Goal: Task Accomplishment & Management: Use online tool/utility

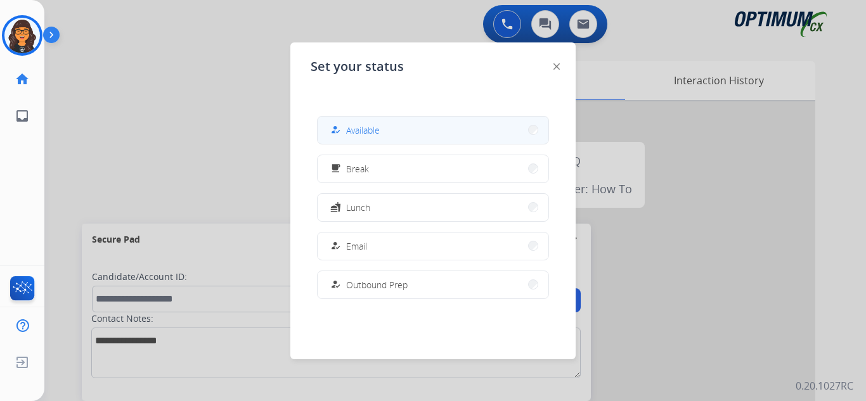
click at [363, 129] on span "Available" at bounding box center [363, 130] width 34 height 13
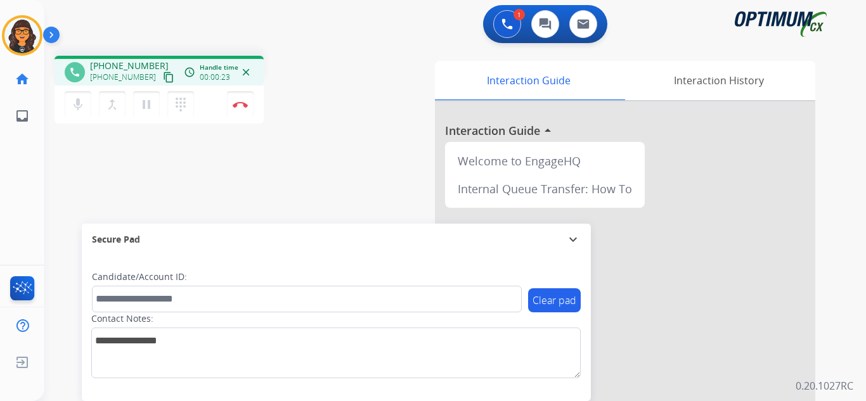
click at [163, 76] on mat-icon "content_copy" at bounding box center [168, 77] width 11 height 11
click at [245, 107] on img at bounding box center [240, 104] width 15 height 6
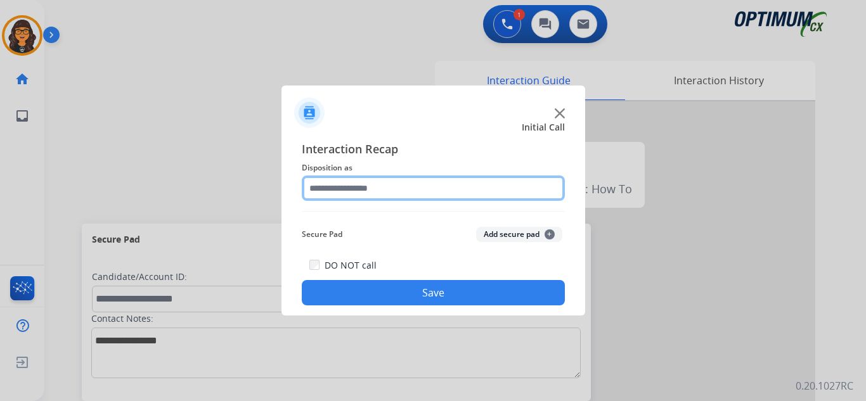
click at [333, 181] on input "text" at bounding box center [433, 188] width 263 height 25
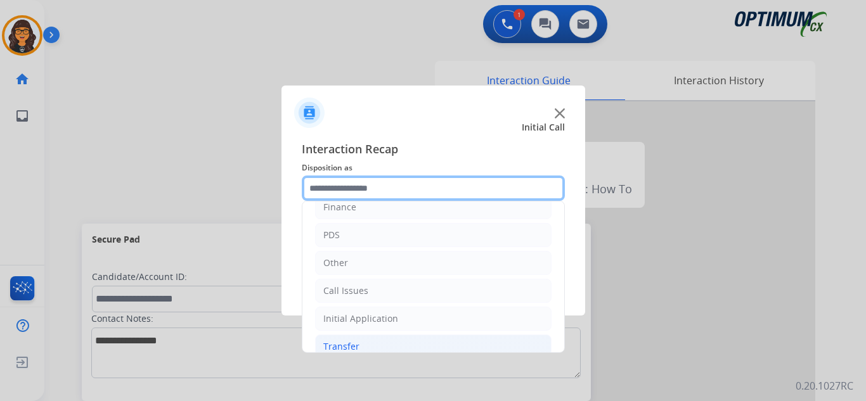
scroll to position [86, 0]
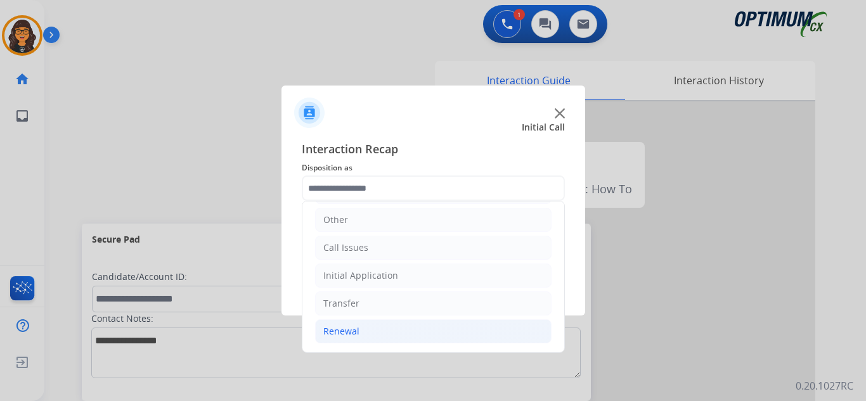
click at [348, 326] on div "Renewal" at bounding box center [341, 331] width 36 height 13
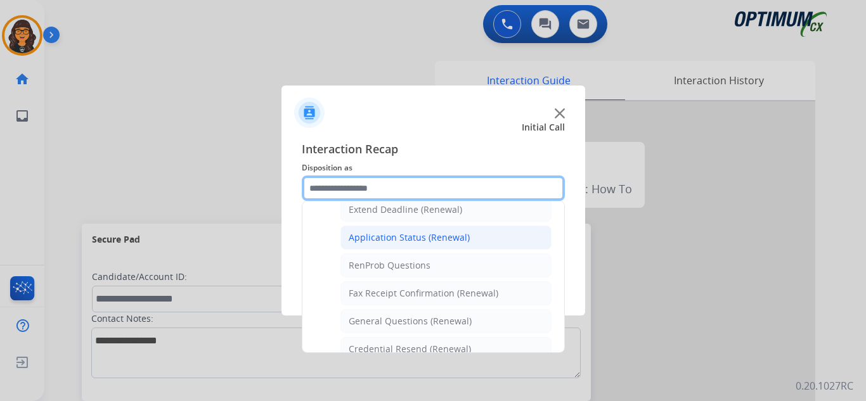
scroll to position [340, 0]
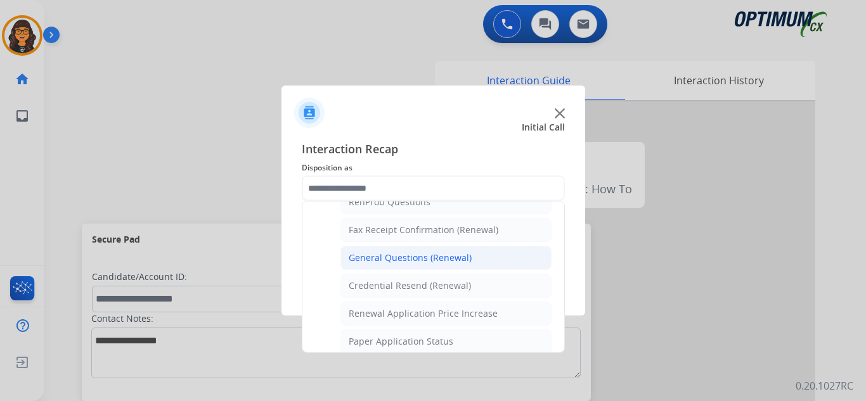
click at [433, 260] on div "General Questions (Renewal)" at bounding box center [410, 258] width 123 height 13
type input "**********"
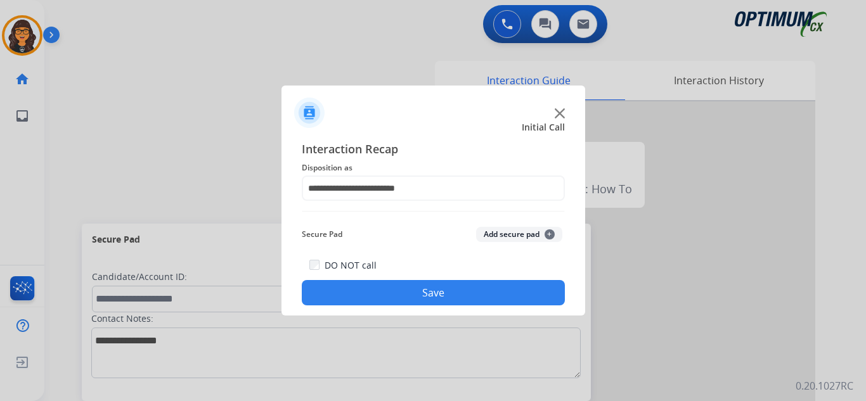
click at [420, 290] on button "Save" at bounding box center [433, 292] width 263 height 25
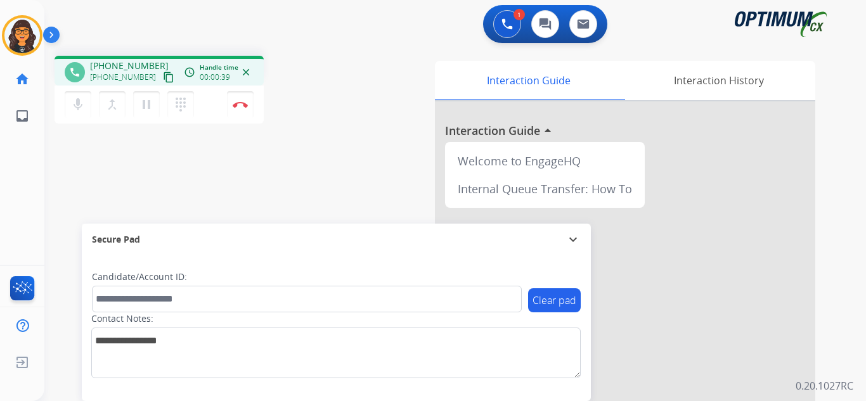
click at [163, 79] on mat-icon "content_copy" at bounding box center [168, 77] width 11 height 11
click at [247, 103] on img at bounding box center [240, 104] width 15 height 6
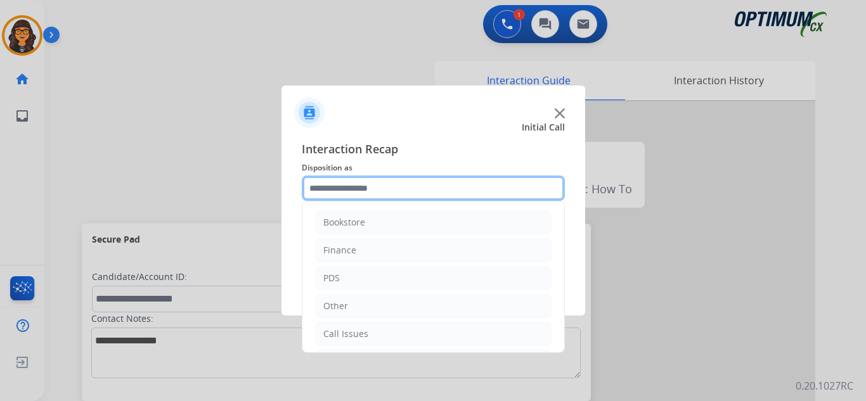
click at [370, 191] on input "text" at bounding box center [433, 188] width 263 height 25
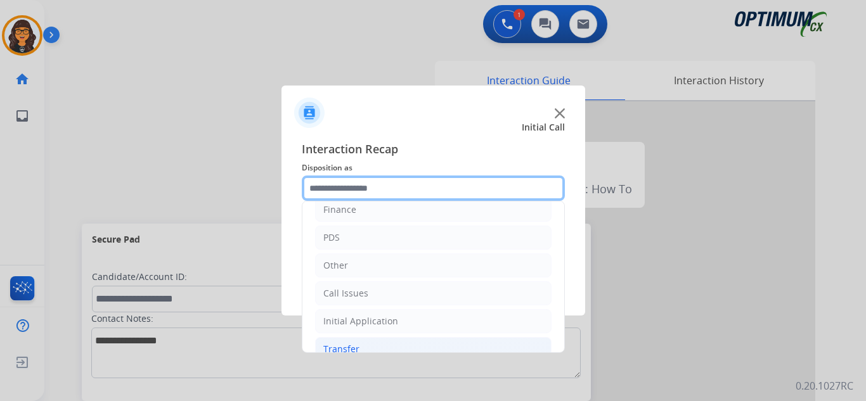
scroll to position [86, 0]
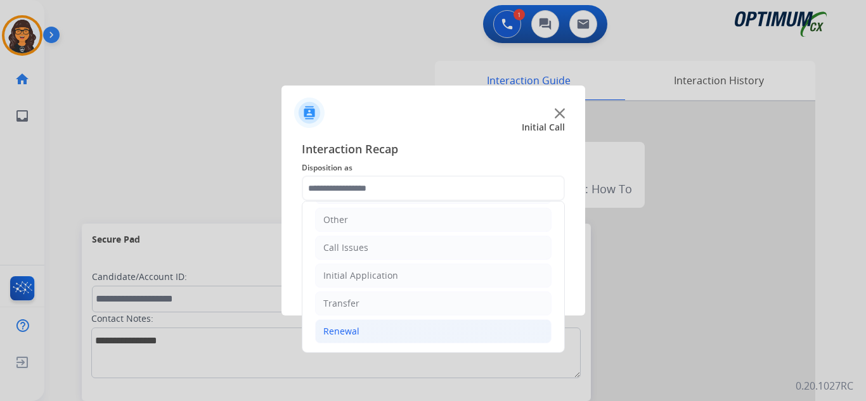
click at [337, 337] on div "Renewal" at bounding box center [341, 331] width 36 height 13
click at [371, 283] on li "Initial Application" at bounding box center [433, 276] width 236 height 24
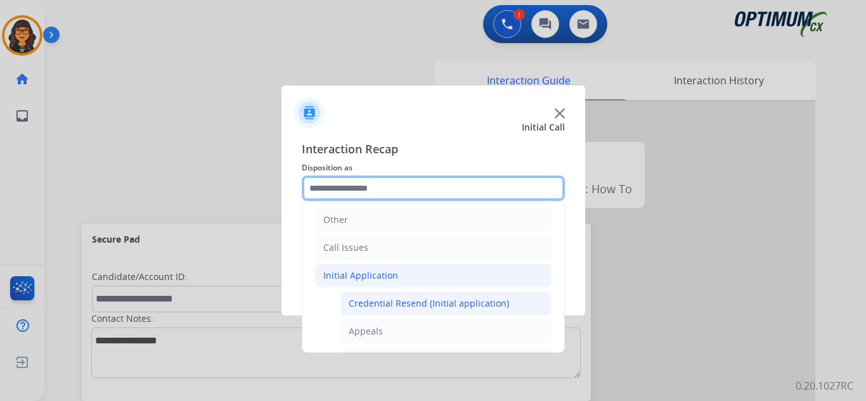
scroll to position [150, 0]
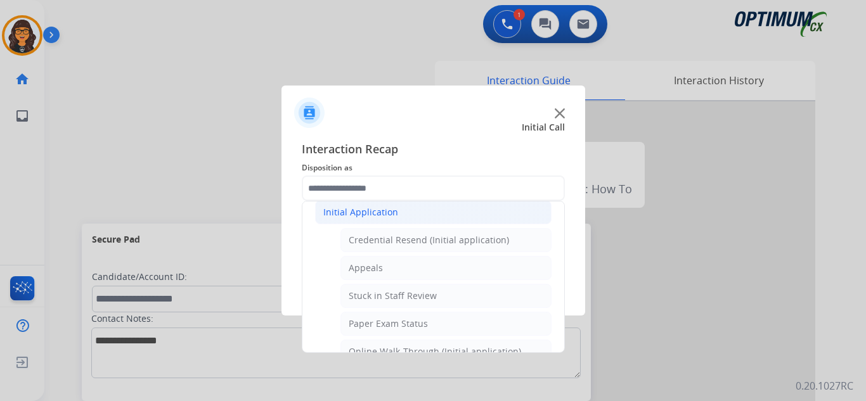
click at [434, 244] on div "Credential Resend (Initial application)" at bounding box center [429, 240] width 160 height 13
type input "**********"
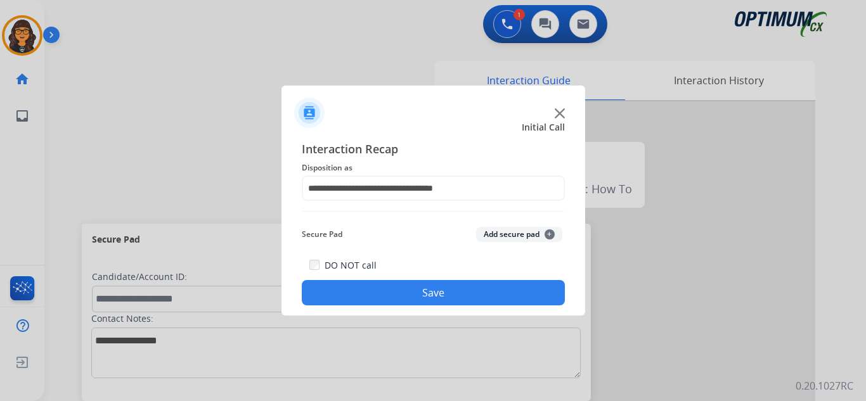
click at [433, 292] on button "Save" at bounding box center [433, 292] width 263 height 25
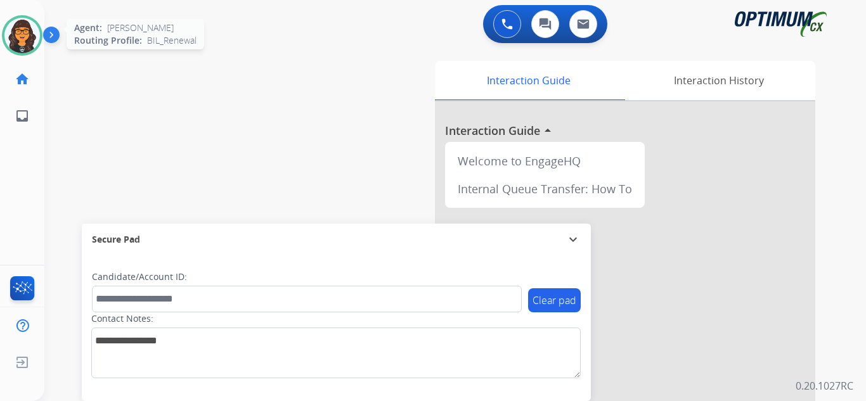
click at [31, 40] on img at bounding box center [21, 35] width 35 height 35
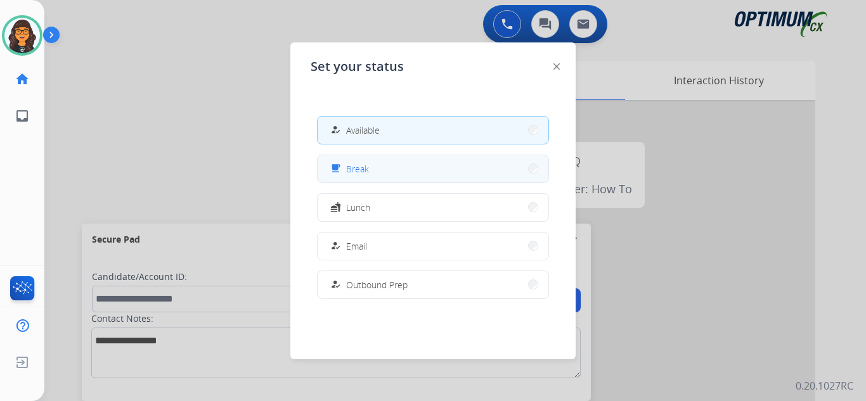
drag, startPoint x: 359, startPoint y: 168, endPoint x: 374, endPoint y: 172, distance: 15.2
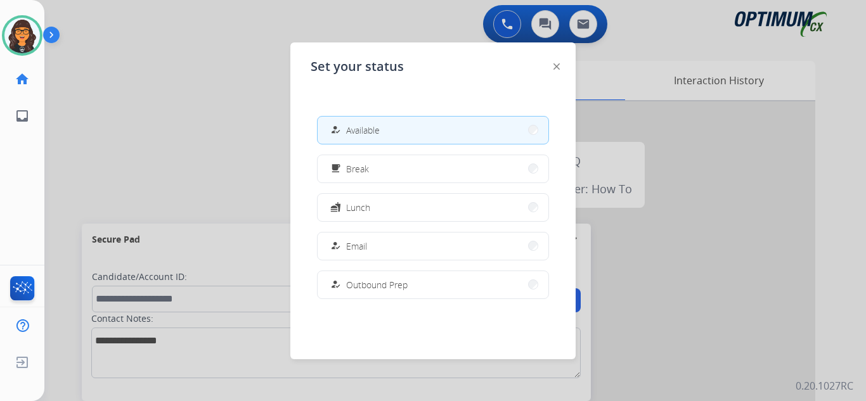
click at [359, 169] on span "Break" at bounding box center [357, 168] width 23 height 13
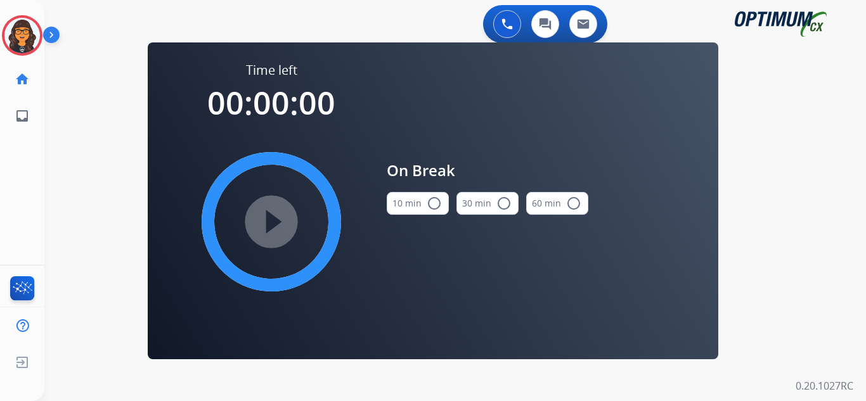
click at [422, 210] on button "10 min radio_button_unchecked" at bounding box center [418, 203] width 62 height 23
click at [279, 214] on mat-icon "play_circle_filled" at bounding box center [271, 221] width 15 height 15
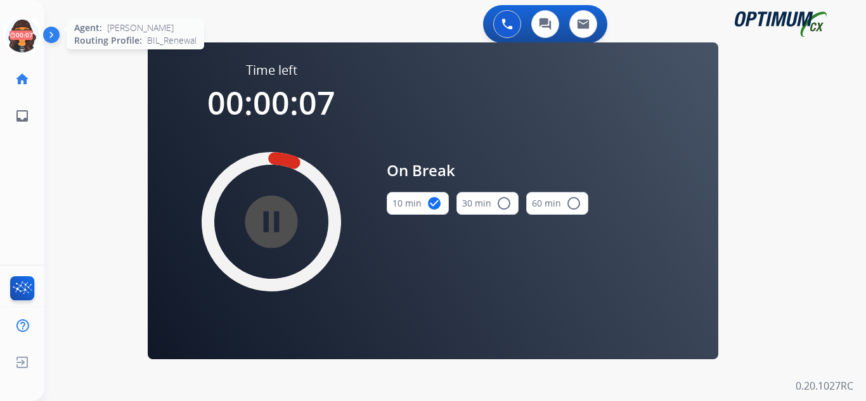
click at [21, 37] on icon at bounding box center [22, 35] width 41 height 41
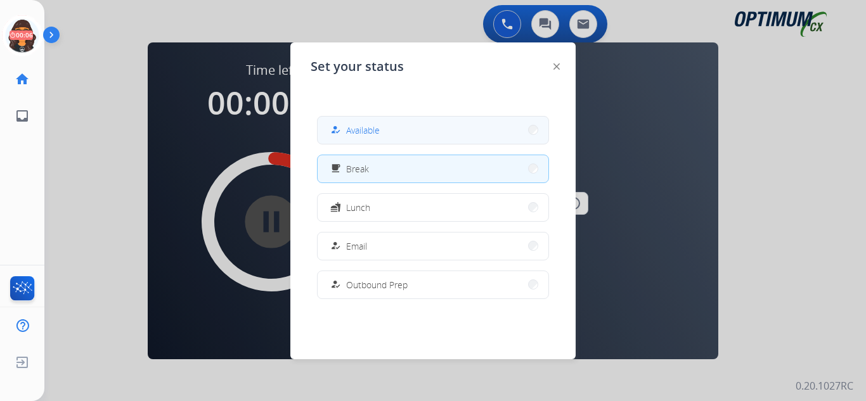
click at [359, 135] on span "Available" at bounding box center [363, 130] width 34 height 13
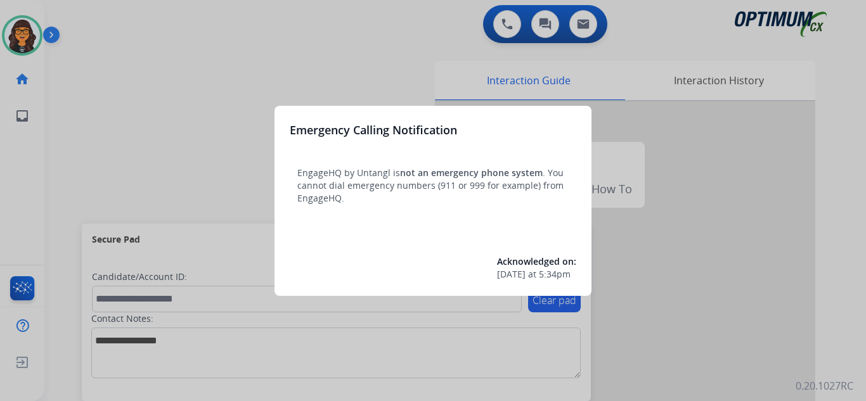
click at [112, 30] on div at bounding box center [433, 200] width 866 height 401
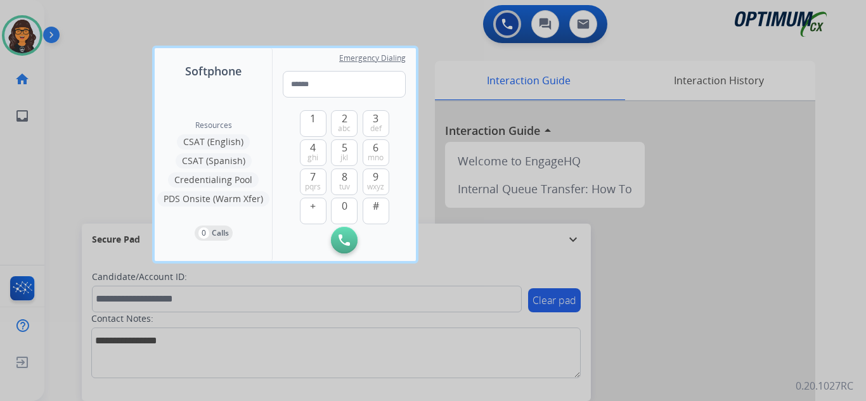
click at [91, 26] on div at bounding box center [433, 200] width 866 height 401
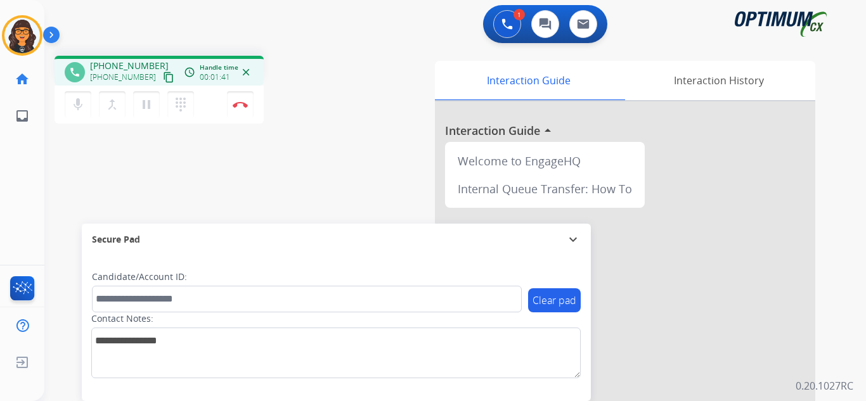
drag, startPoint x: 157, startPoint y: 75, endPoint x: 198, endPoint y: 18, distance: 69.8
click at [163, 75] on mat-icon "content_copy" at bounding box center [168, 77] width 11 height 11
click at [238, 102] on img at bounding box center [240, 104] width 15 height 6
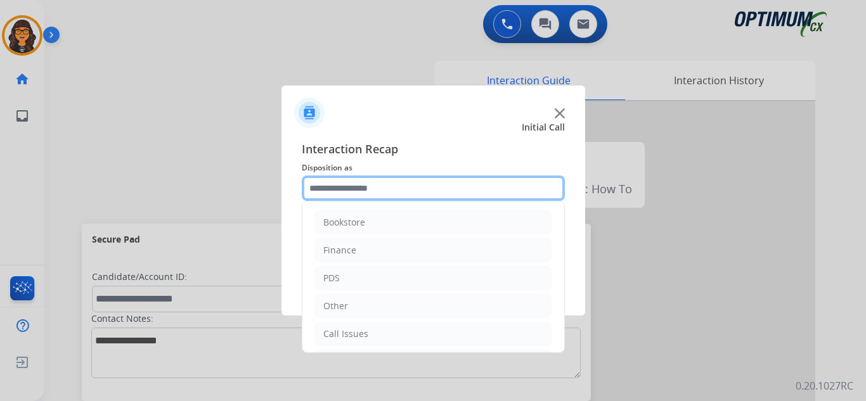
drag, startPoint x: 386, startPoint y: 189, endPoint x: 387, endPoint y: 196, distance: 7.1
click at [385, 189] on input "text" at bounding box center [433, 188] width 263 height 25
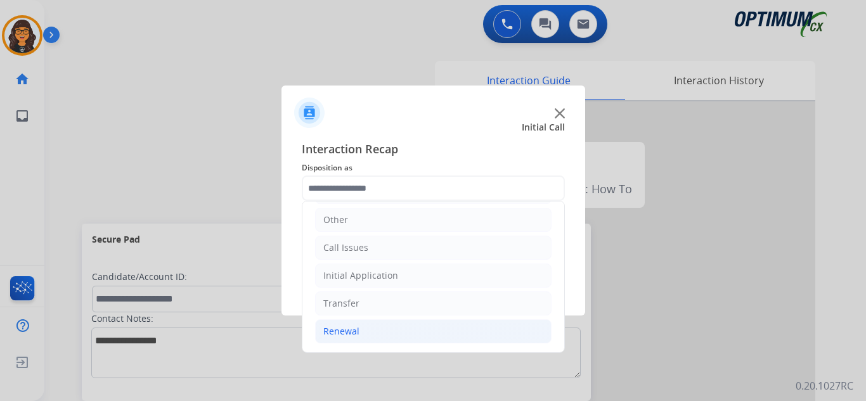
click at [347, 321] on li "Renewal" at bounding box center [433, 331] width 236 height 24
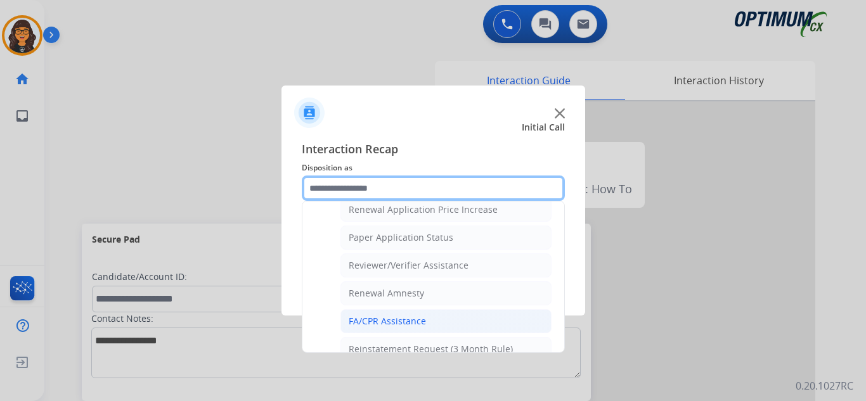
scroll to position [466, 0]
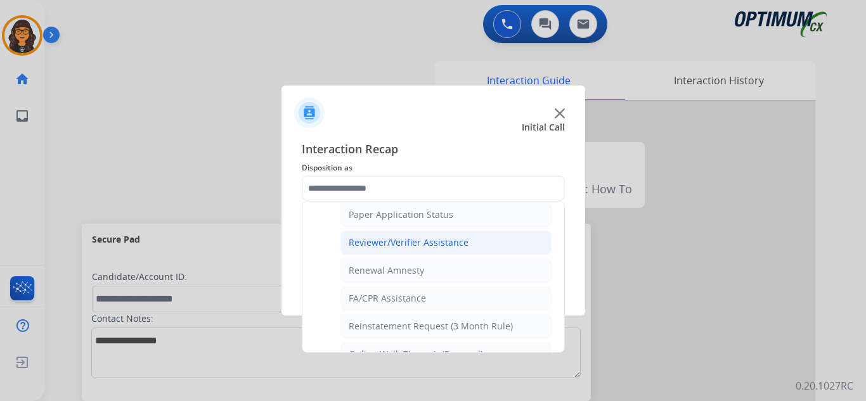
click at [421, 243] on div "Reviewer/Verifier Assistance" at bounding box center [409, 242] width 120 height 13
type input "**********"
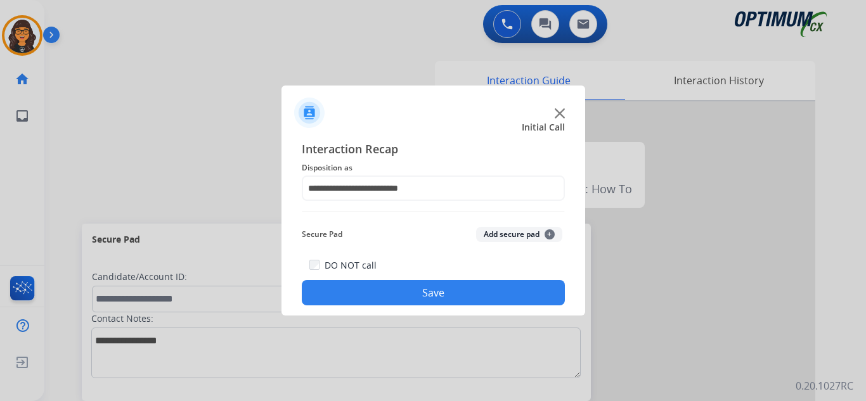
click at [418, 302] on button "Save" at bounding box center [433, 292] width 263 height 25
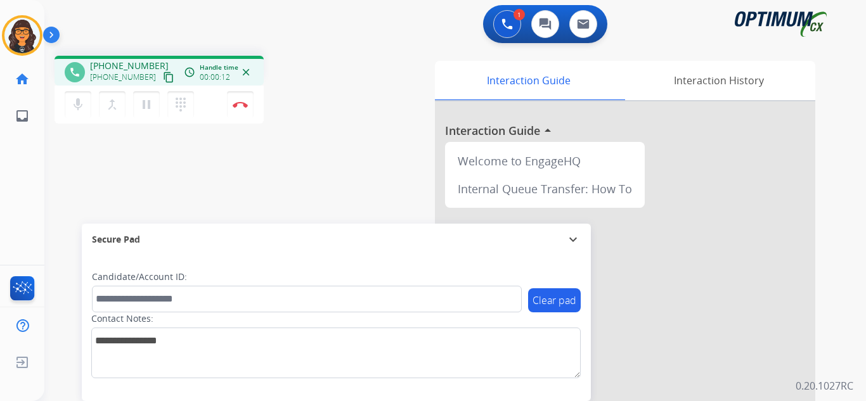
click at [163, 74] on mat-icon "content_copy" at bounding box center [168, 77] width 11 height 11
click at [238, 107] on img at bounding box center [240, 104] width 15 height 6
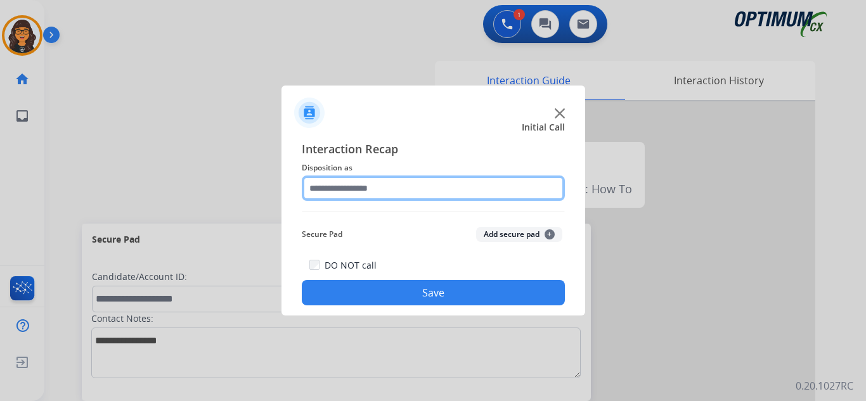
click at [371, 190] on input "text" at bounding box center [433, 188] width 263 height 25
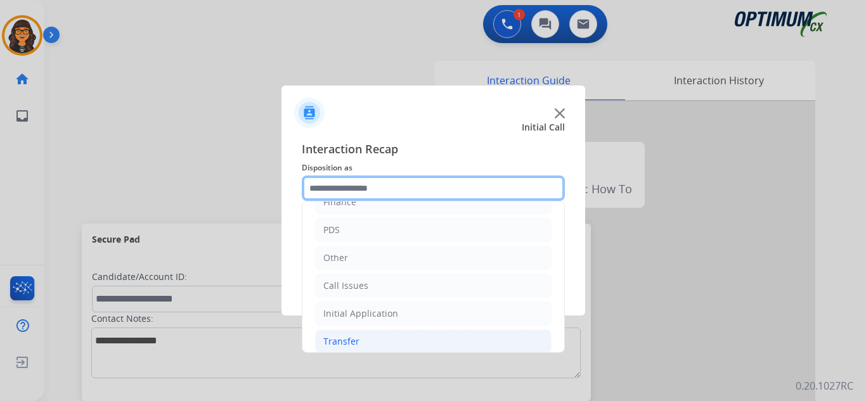
scroll to position [86, 0]
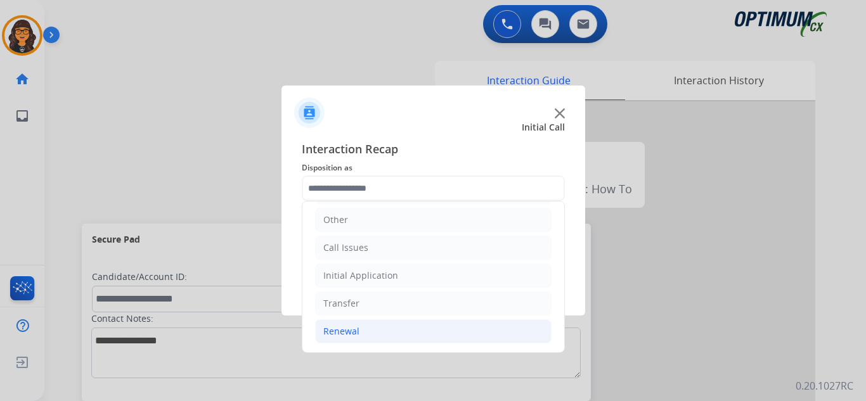
click at [333, 331] on div "Renewal" at bounding box center [341, 331] width 36 height 13
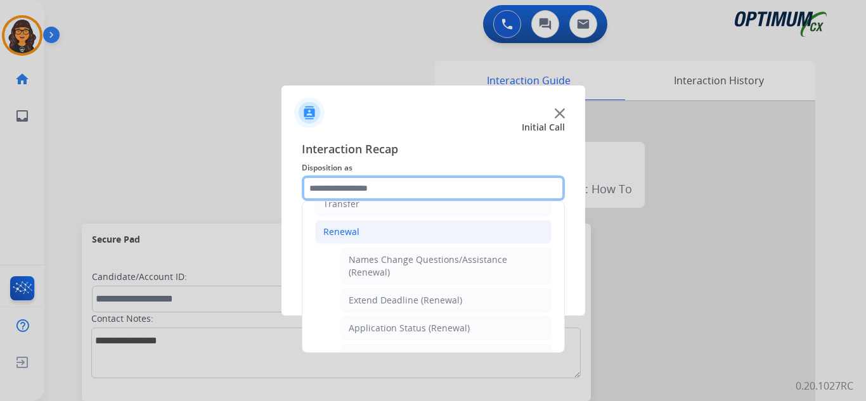
scroll to position [0, 0]
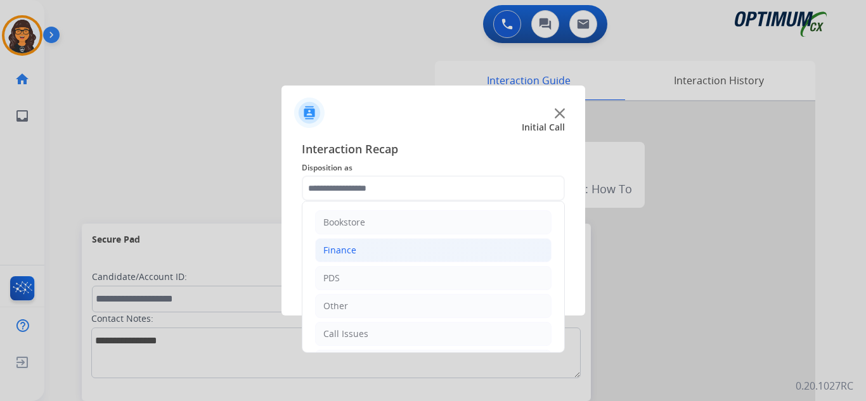
click at [352, 255] on div "Finance" at bounding box center [339, 250] width 33 height 13
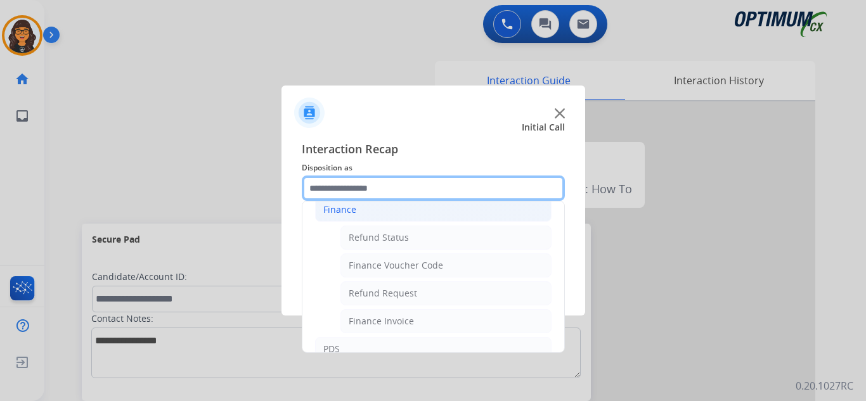
scroll to position [63, 0]
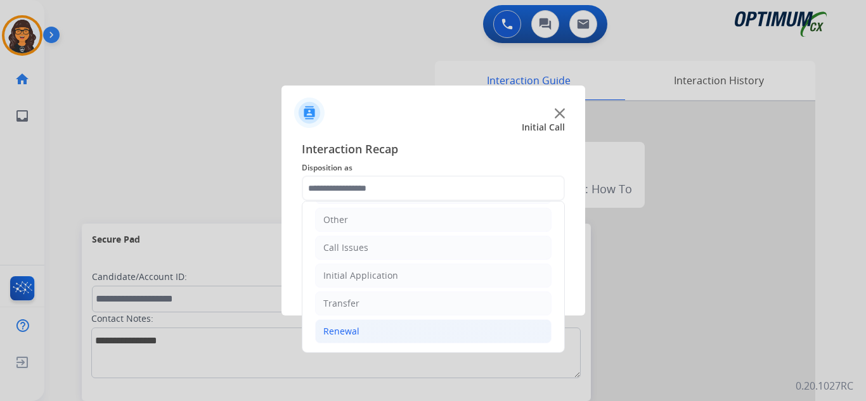
click at [337, 323] on li "Renewal" at bounding box center [433, 331] width 236 height 24
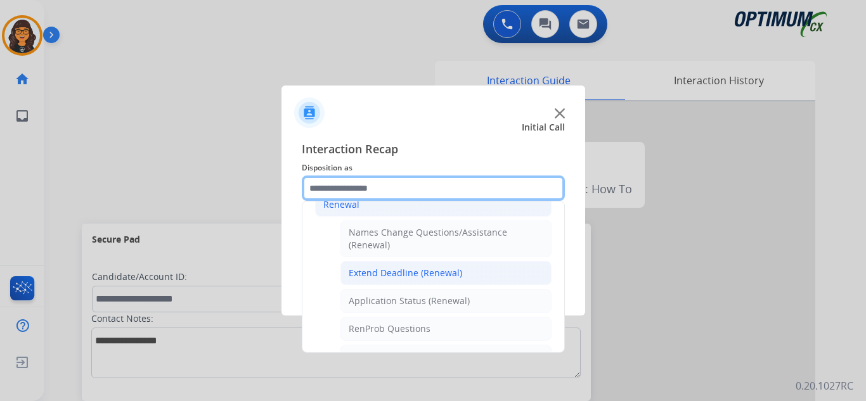
scroll to position [276, 0]
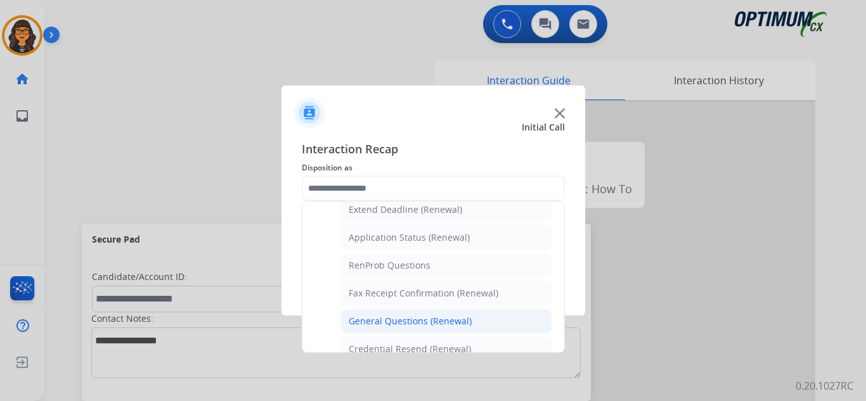
click at [382, 320] on div "General Questions (Renewal)" at bounding box center [410, 321] width 123 height 13
type input "**********"
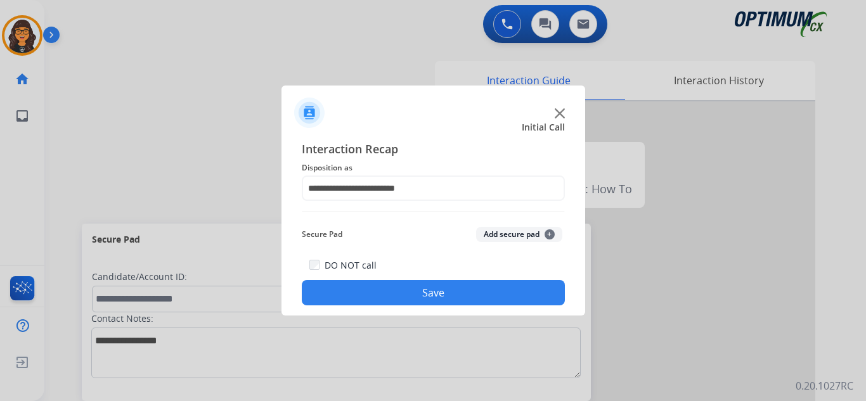
click at [397, 291] on button "Save" at bounding box center [433, 292] width 263 height 25
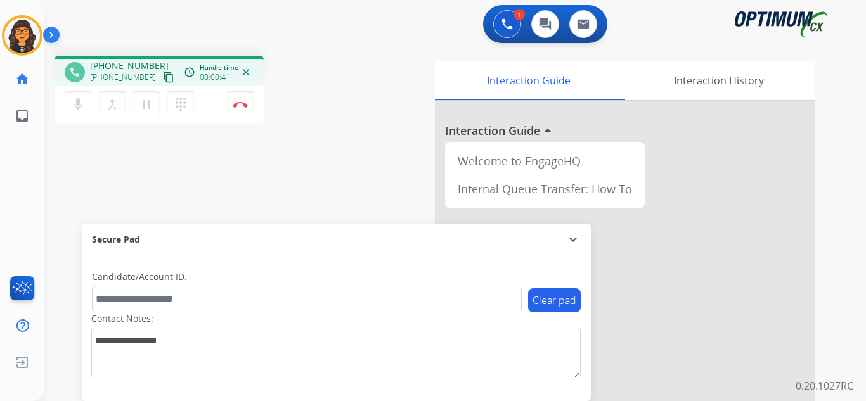
drag, startPoint x: 155, startPoint y: 77, endPoint x: 146, endPoint y: 57, distance: 22.1
click at [163, 77] on mat-icon "content_copy" at bounding box center [168, 77] width 11 height 11
click at [245, 103] on img at bounding box center [240, 104] width 15 height 6
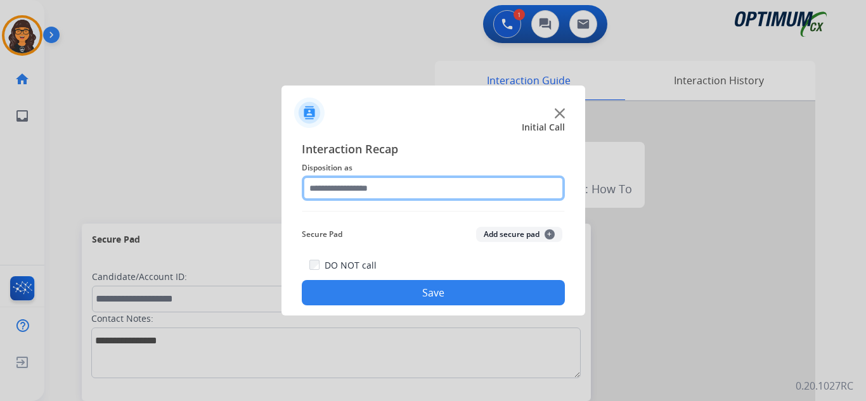
click at [360, 191] on input "text" at bounding box center [433, 188] width 263 height 25
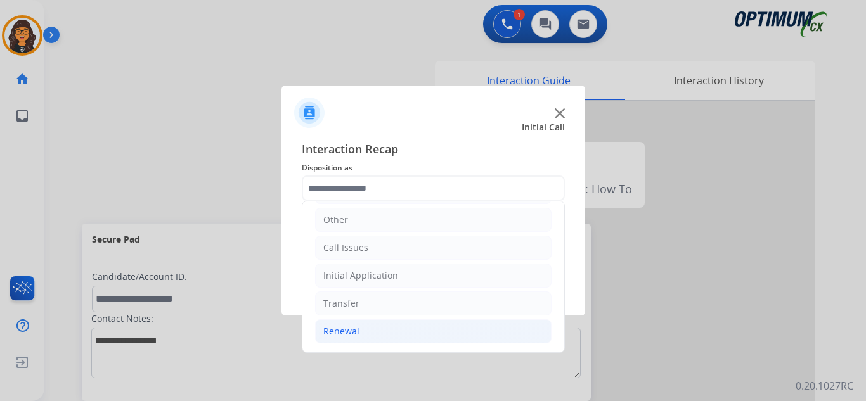
click at [335, 329] on div "Renewal" at bounding box center [341, 331] width 36 height 13
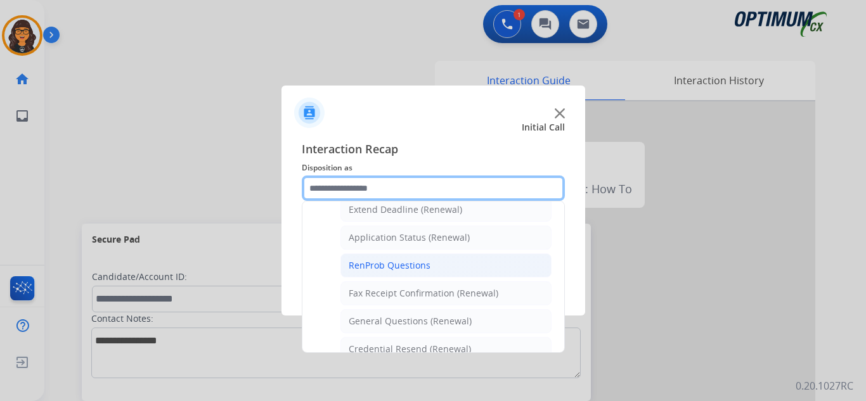
scroll to position [340, 0]
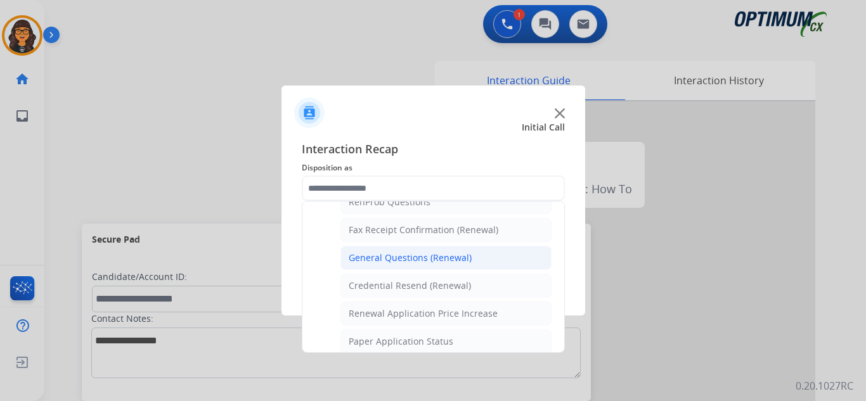
click at [424, 262] on div "General Questions (Renewal)" at bounding box center [410, 258] width 123 height 13
type input "**********"
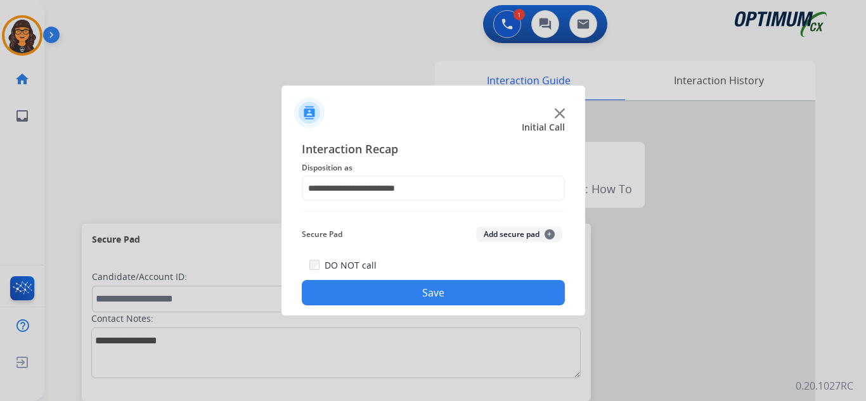
click at [414, 287] on button "Save" at bounding box center [433, 292] width 263 height 25
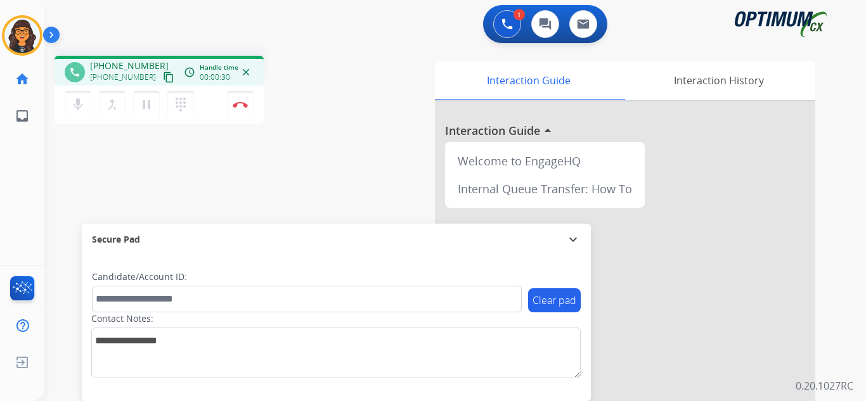
click at [163, 75] on mat-icon "content_copy" at bounding box center [168, 77] width 11 height 11
click at [241, 103] on img at bounding box center [240, 104] width 15 height 6
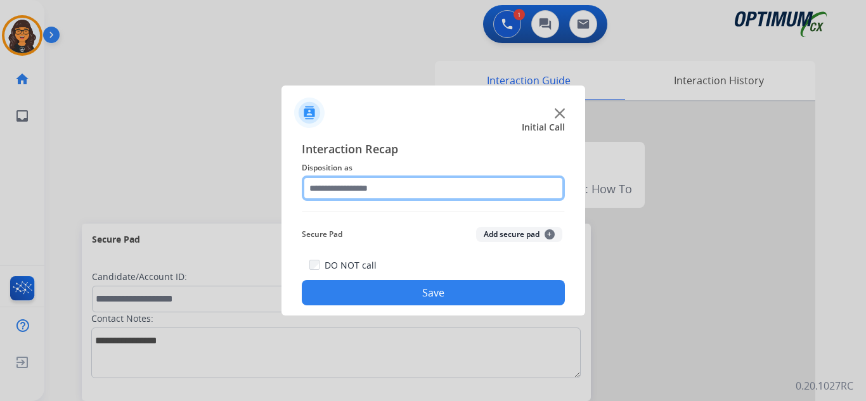
click at [318, 179] on input "text" at bounding box center [433, 188] width 263 height 25
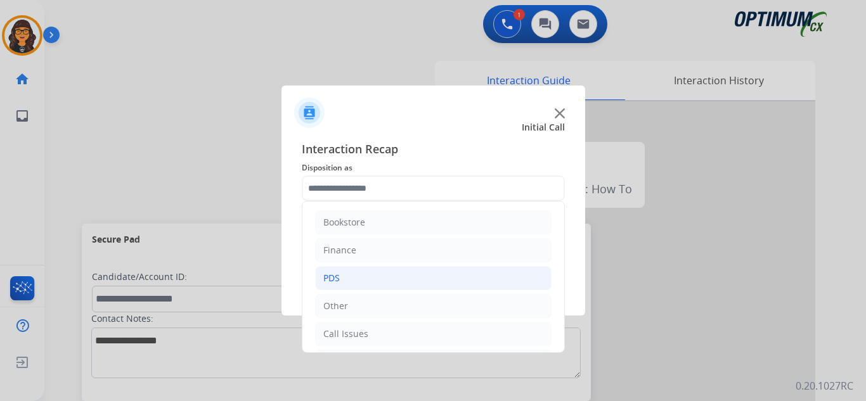
click at [349, 276] on li "PDS" at bounding box center [433, 278] width 236 height 24
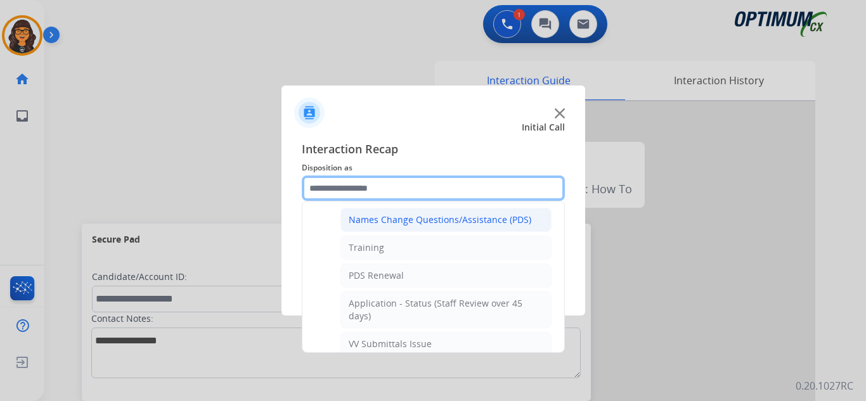
scroll to position [190, 0]
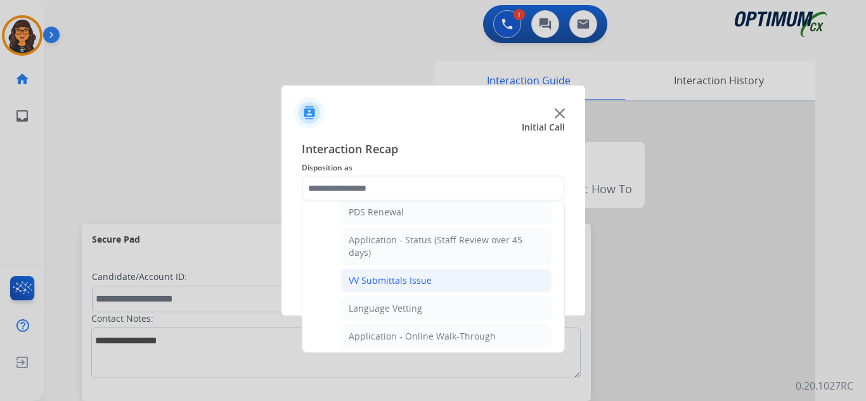
click at [396, 281] on div "VV Submittals Issue" at bounding box center [390, 280] width 83 height 13
type input "**********"
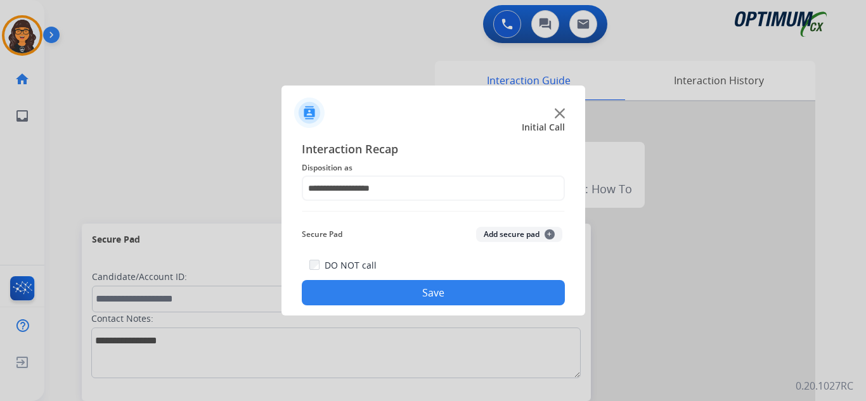
click at [407, 294] on button "Save" at bounding box center [433, 292] width 263 height 25
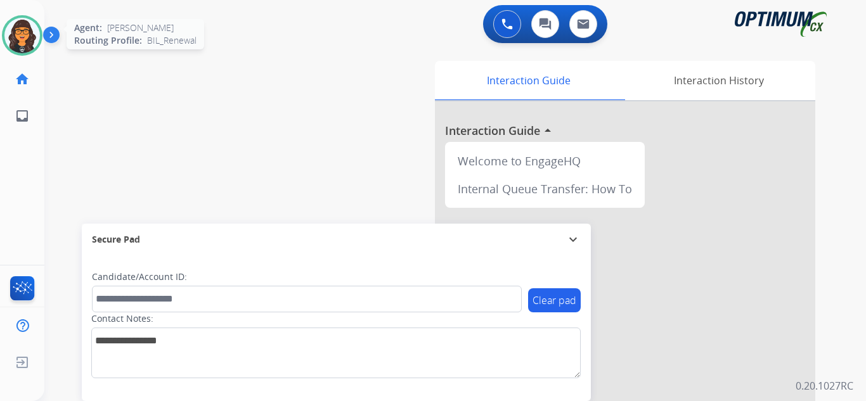
click at [17, 39] on img at bounding box center [21, 35] width 35 height 35
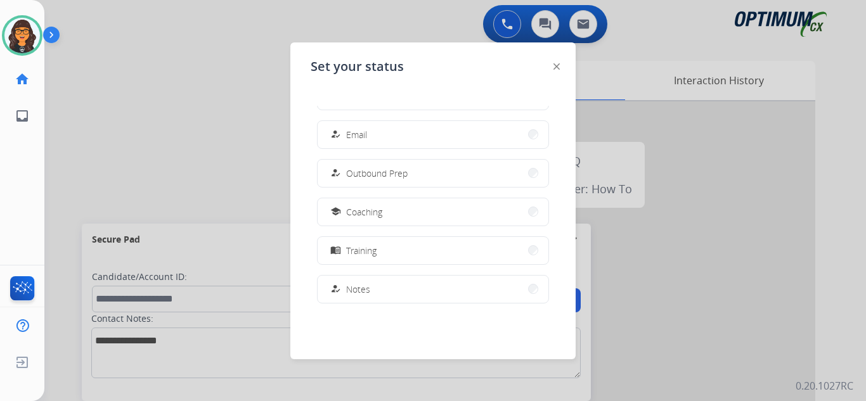
scroll to position [316, 0]
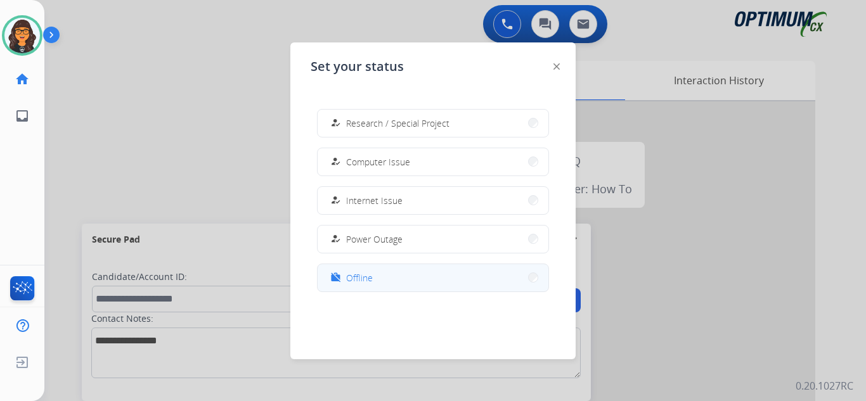
click at [333, 283] on div "work_off" at bounding box center [337, 277] width 18 height 15
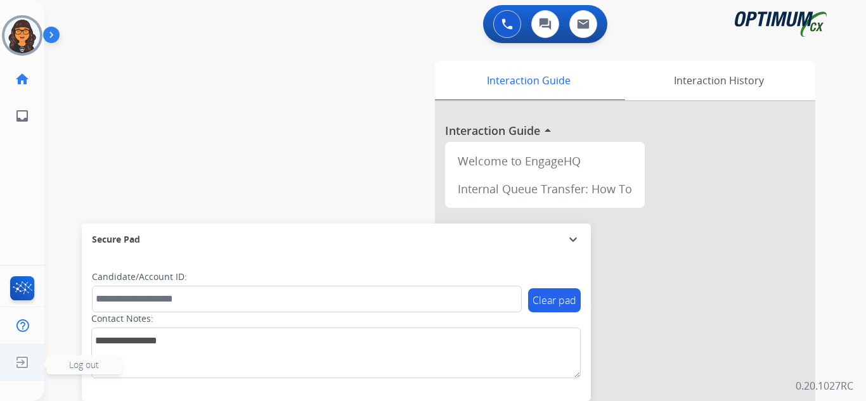
click at [21, 361] on img at bounding box center [22, 362] width 23 height 24
